Goal: Information Seeking & Learning: Learn about a topic

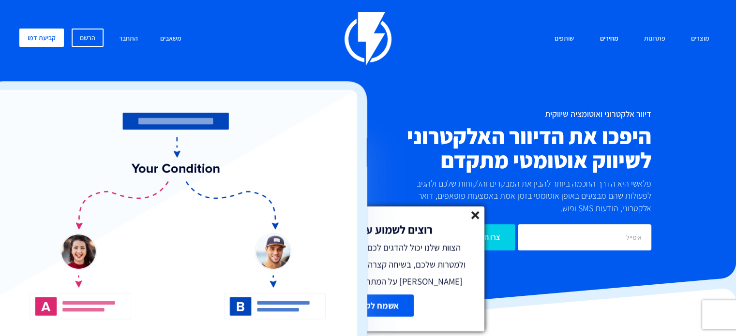
click at [616, 32] on link "מחירים" at bounding box center [608, 39] width 33 height 21
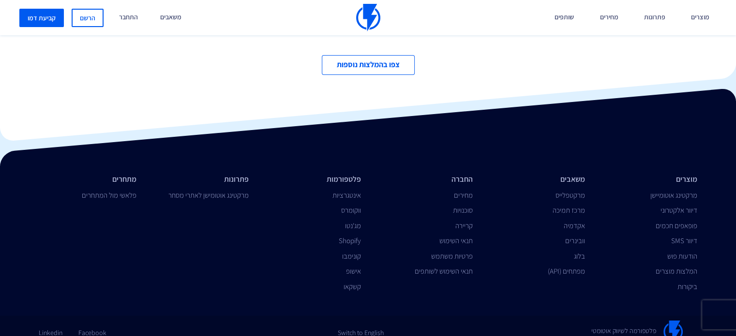
scroll to position [3348, 0]
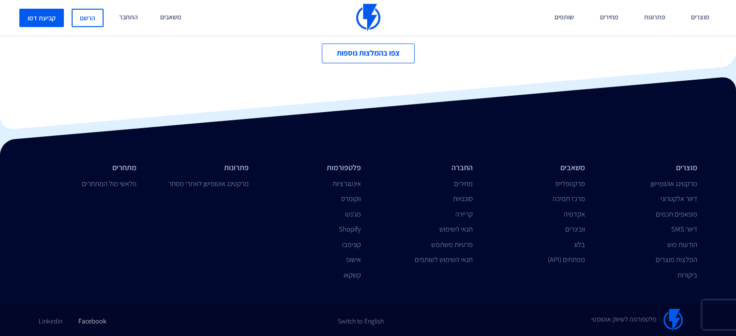
click at [84, 324] on link "Facebook" at bounding box center [92, 317] width 28 height 17
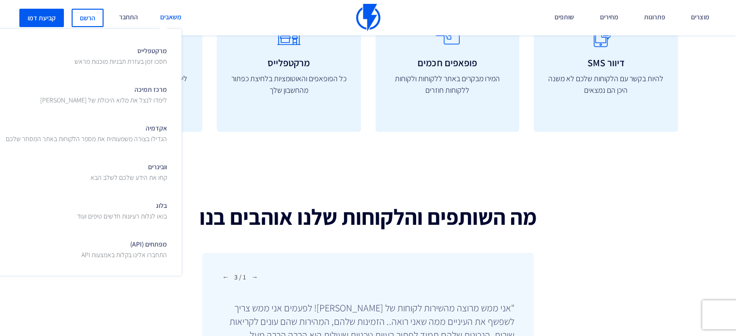
scroll to position [2913, 0]
